Goal: Information Seeking & Learning: Learn about a topic

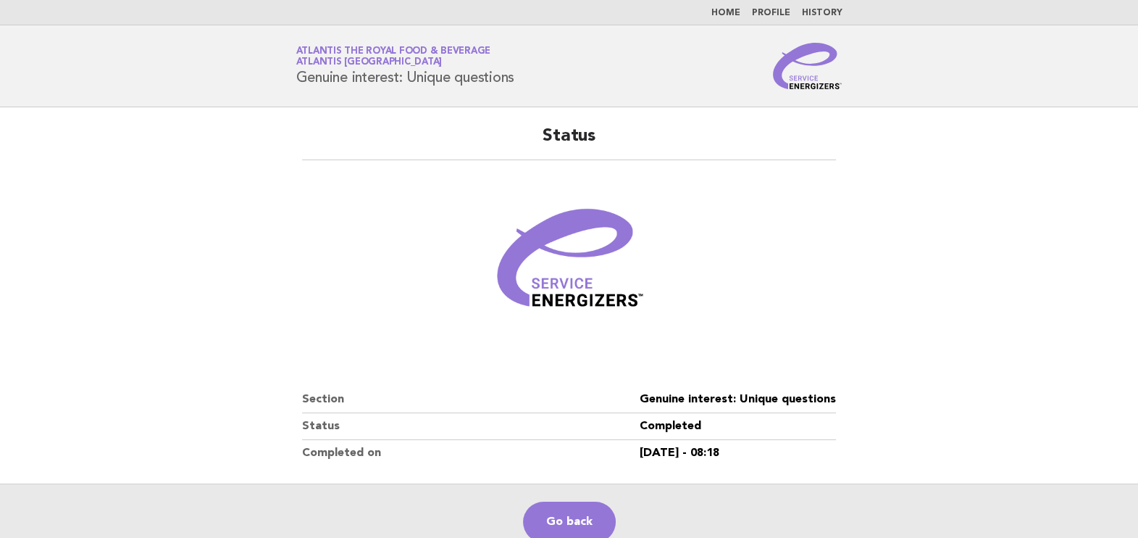
click at [551, 504] on link "Go back" at bounding box center [569, 521] width 93 height 41
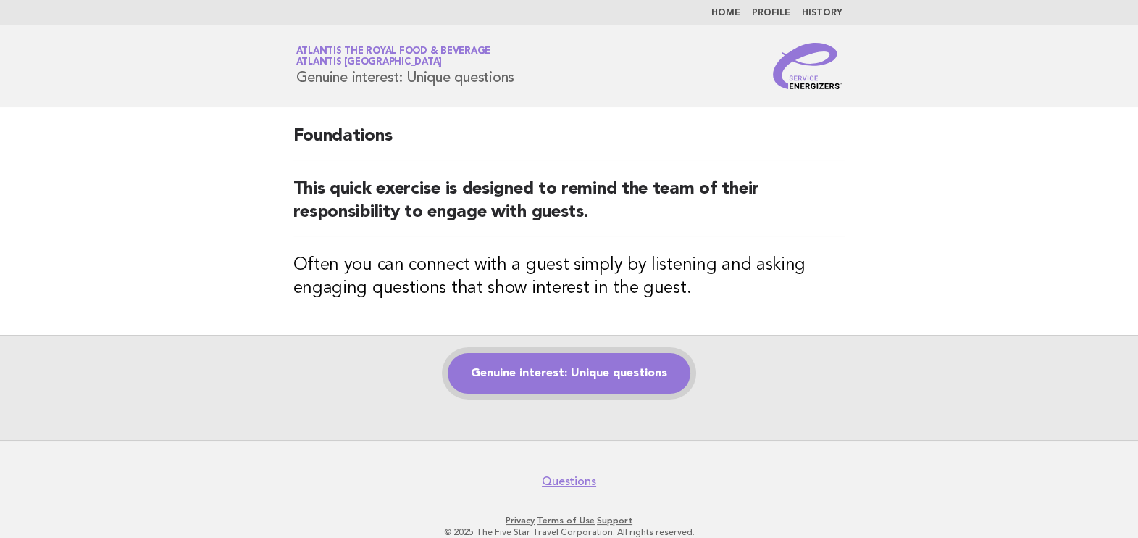
click at [580, 370] on link "Genuine interest: Unique questions" at bounding box center [569, 373] width 243 height 41
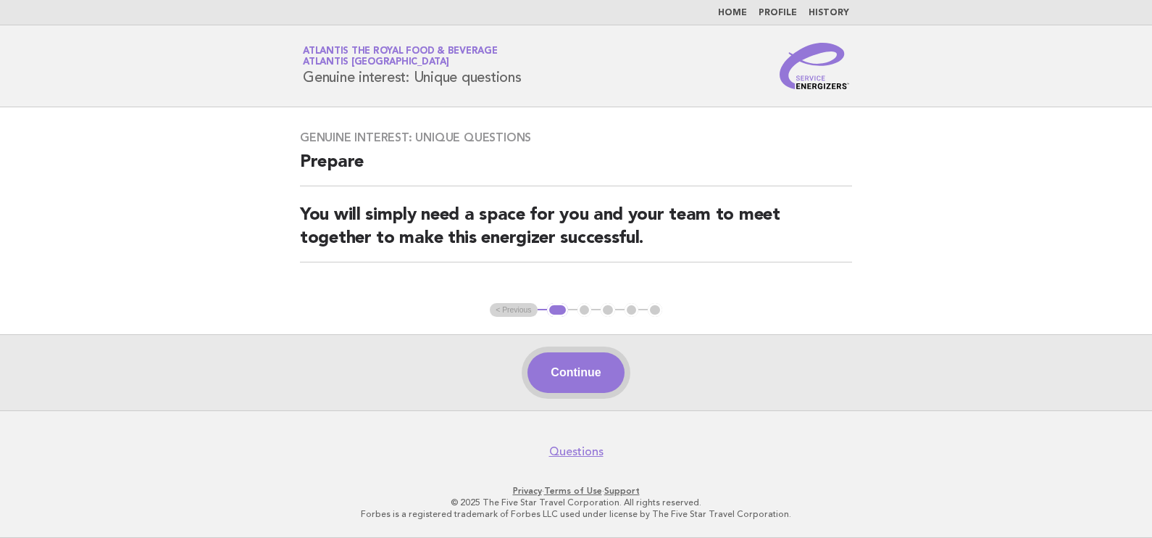
click at [583, 378] on button "Continue" at bounding box center [576, 372] width 96 height 41
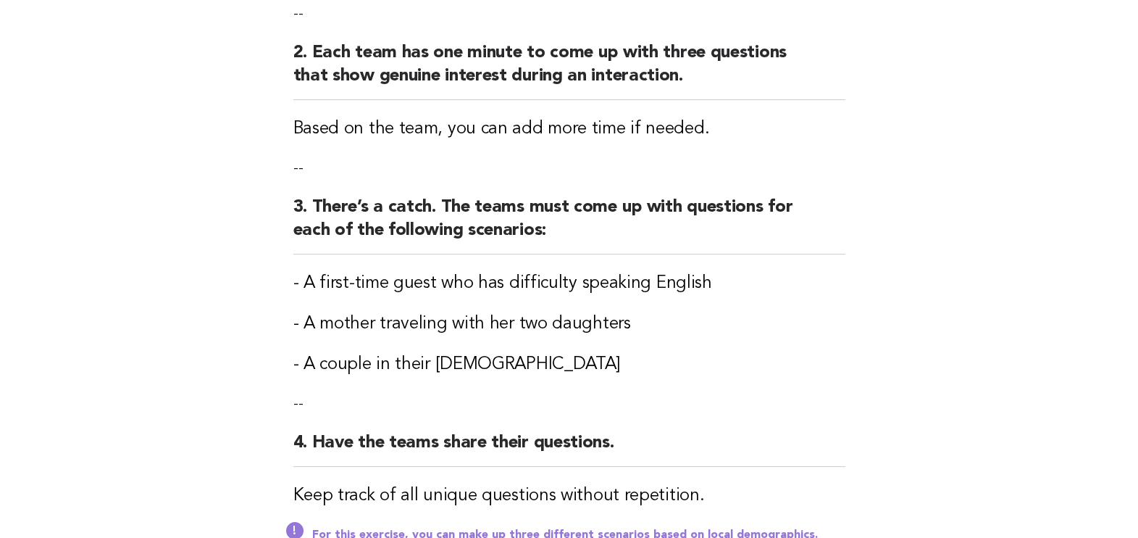
scroll to position [288, 0]
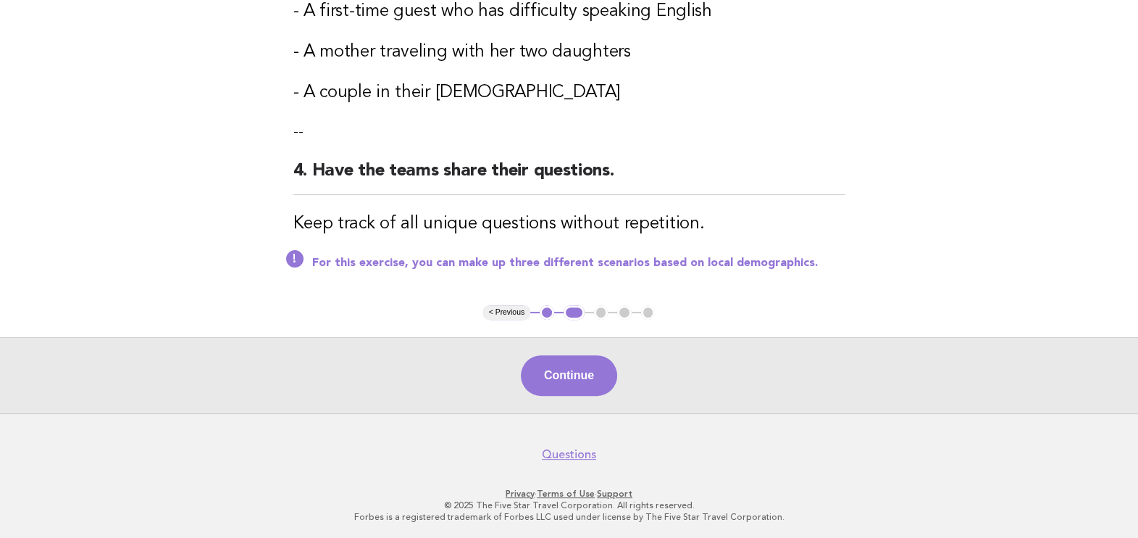
drag, startPoint x: 601, startPoint y: 377, endPoint x: 596, endPoint y: 364, distance: 13.1
click at [600, 377] on button "Continue" at bounding box center [569, 375] width 96 height 41
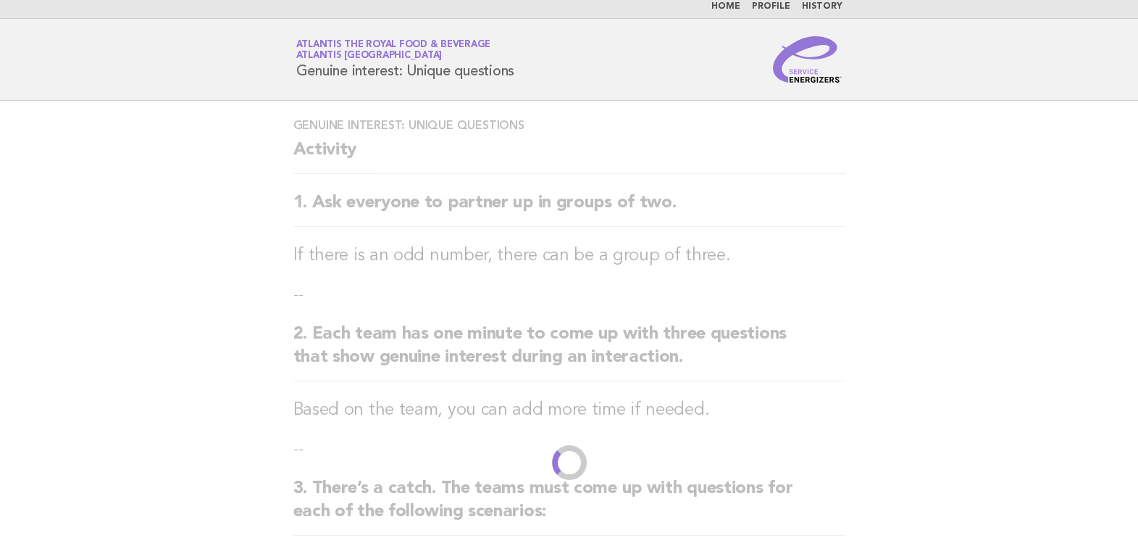
scroll to position [0, 0]
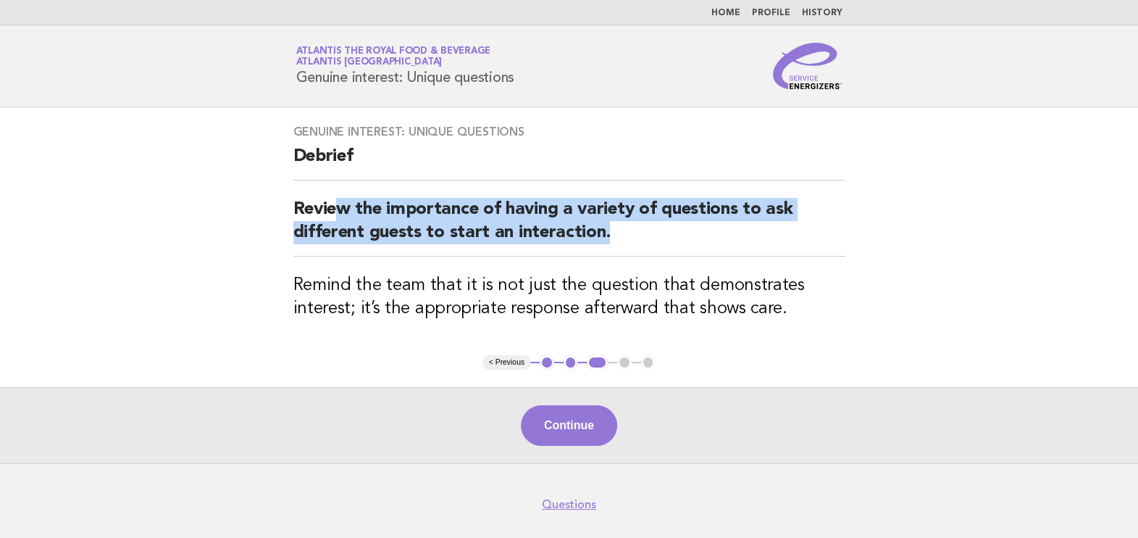
drag, startPoint x: 336, startPoint y: 205, endPoint x: 614, endPoint y: 228, distance: 278.5
click at [614, 228] on h2 "Review the importance of having a variety of questions to ask different guests …" at bounding box center [569, 227] width 552 height 59
drag, startPoint x: 614, startPoint y: 228, endPoint x: 625, endPoint y: 232, distance: 12.1
click at [625, 232] on h2 "Review the importance of having a variety of questions to ask different guests …" at bounding box center [569, 227] width 552 height 59
click at [598, 422] on button "Continue" at bounding box center [569, 425] width 96 height 41
